Goal: Use online tool/utility: Utilize a website feature to perform a specific function

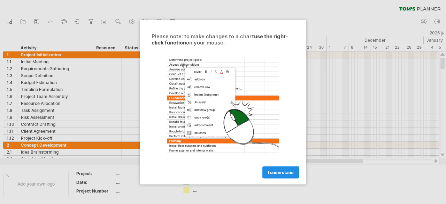
click at [287, 174] on span "I understand" at bounding box center [281, 172] width 26 height 5
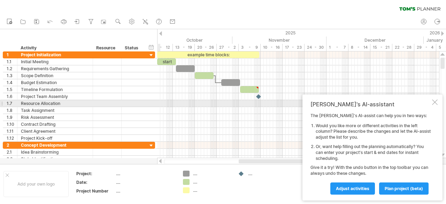
click at [435, 101] on div at bounding box center [435, 103] width 6 height 6
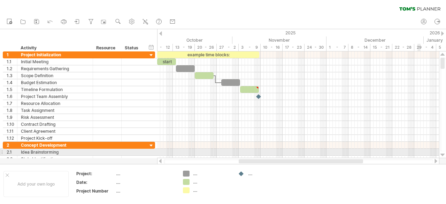
click at [443, 155] on div at bounding box center [442, 156] width 5 height 6
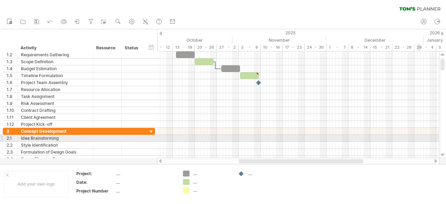
click at [443, 155] on div at bounding box center [442, 156] width 5 height 6
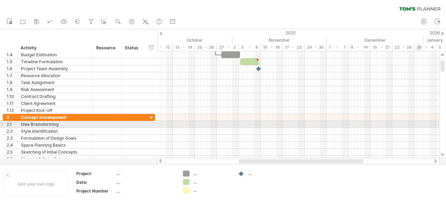
click at [443, 155] on div at bounding box center [442, 156] width 5 height 6
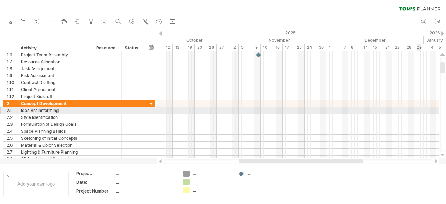
click at [443, 155] on div at bounding box center [442, 156] width 5 height 6
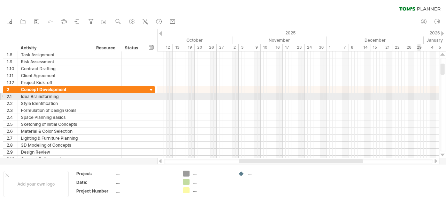
click at [443, 155] on div at bounding box center [442, 156] width 5 height 6
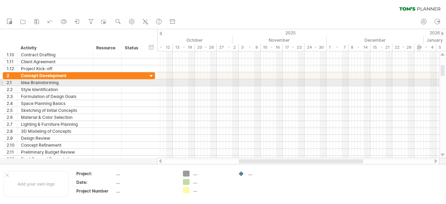
click at [443, 155] on div at bounding box center [442, 156] width 5 height 6
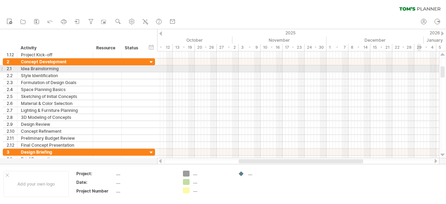
click at [443, 155] on div at bounding box center [442, 156] width 5 height 6
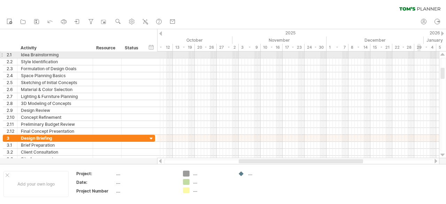
click at [443, 155] on div at bounding box center [442, 156] width 5 height 6
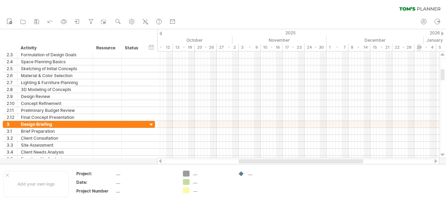
click at [443, 155] on div at bounding box center [442, 156] width 5 height 6
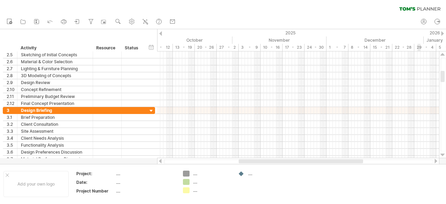
click at [443, 155] on div at bounding box center [442, 156] width 5 height 6
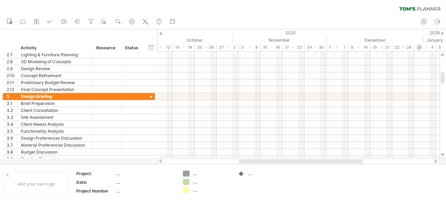
click at [443, 155] on div at bounding box center [442, 156] width 5 height 6
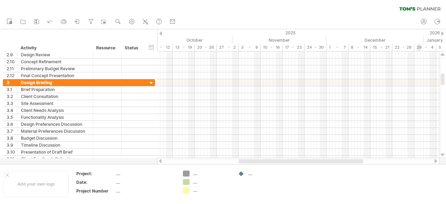
click at [443, 155] on div at bounding box center [442, 156] width 5 height 6
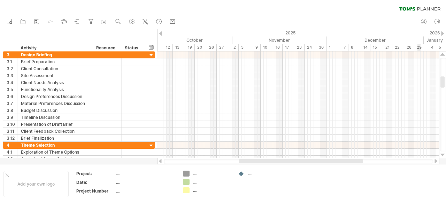
click at [443, 155] on div at bounding box center [442, 156] width 5 height 6
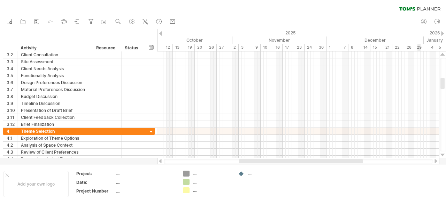
click at [443, 155] on div at bounding box center [442, 156] width 5 height 6
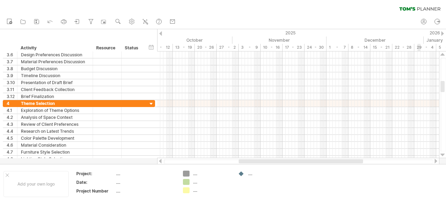
click at [443, 155] on div at bounding box center [442, 156] width 5 height 6
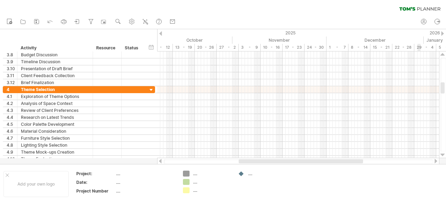
click at [443, 155] on div at bounding box center [442, 156] width 5 height 6
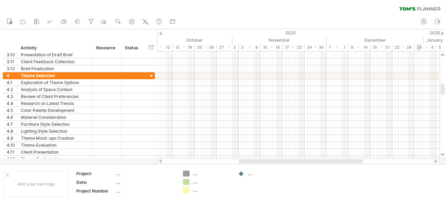
click at [443, 155] on div at bounding box center [442, 156] width 5 height 6
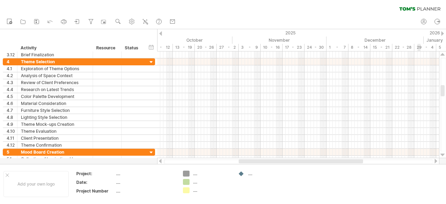
click at [443, 155] on div at bounding box center [442, 156] width 5 height 6
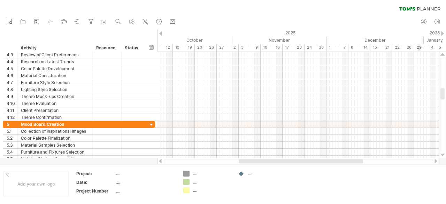
click at [443, 155] on div at bounding box center [442, 156] width 5 height 6
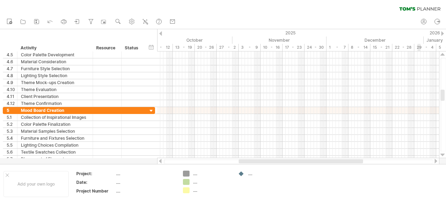
click at [443, 155] on div at bounding box center [442, 156] width 5 height 6
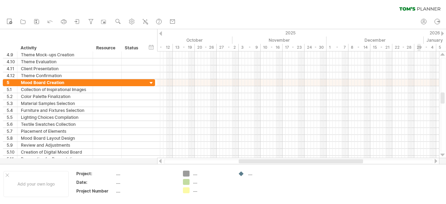
click at [443, 155] on div at bounding box center [442, 156] width 5 height 6
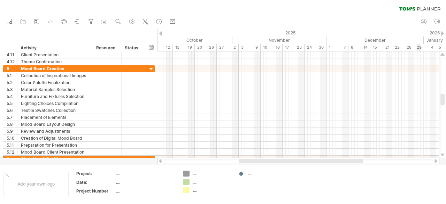
click at [443, 155] on div at bounding box center [442, 156] width 5 height 6
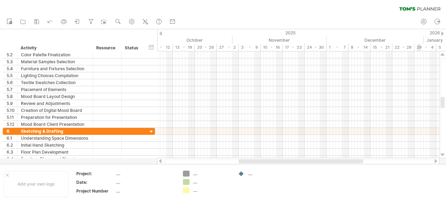
click at [443, 155] on div at bounding box center [442, 156] width 5 height 6
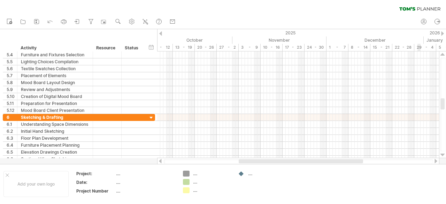
click at [443, 155] on div at bounding box center [442, 156] width 5 height 6
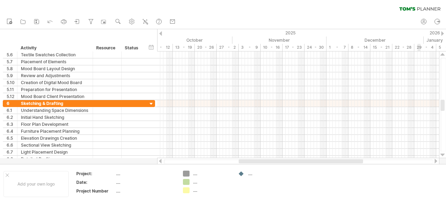
click at [443, 155] on div at bounding box center [442, 156] width 5 height 6
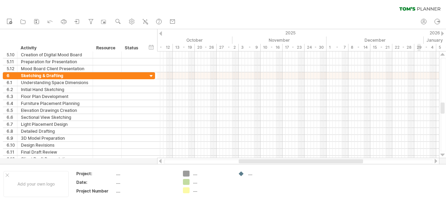
click at [443, 155] on div at bounding box center [442, 156] width 5 height 6
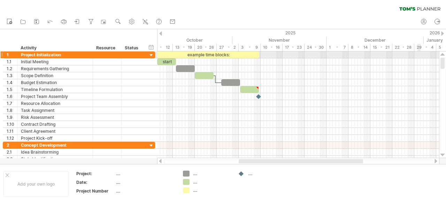
drag, startPoint x: 442, startPoint y: 106, endPoint x: 445, endPoint y: 54, distance: 52.3
click at [445, 54] on div at bounding box center [442, 105] width 7 height 107
